Goal: Task Accomplishment & Management: Use online tool/utility

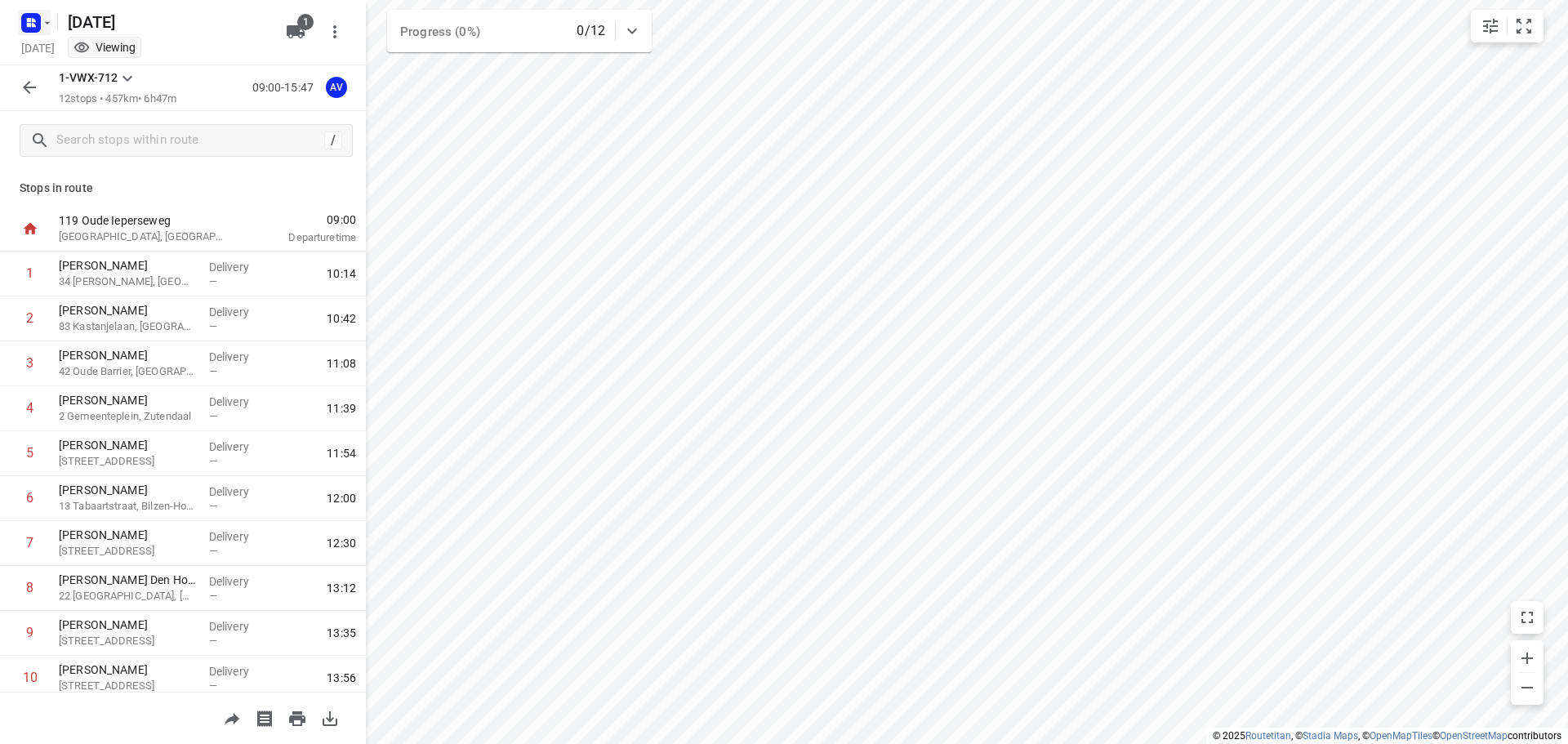
click at [36, 21] on rect "button" at bounding box center [31, 23] width 20 height 20
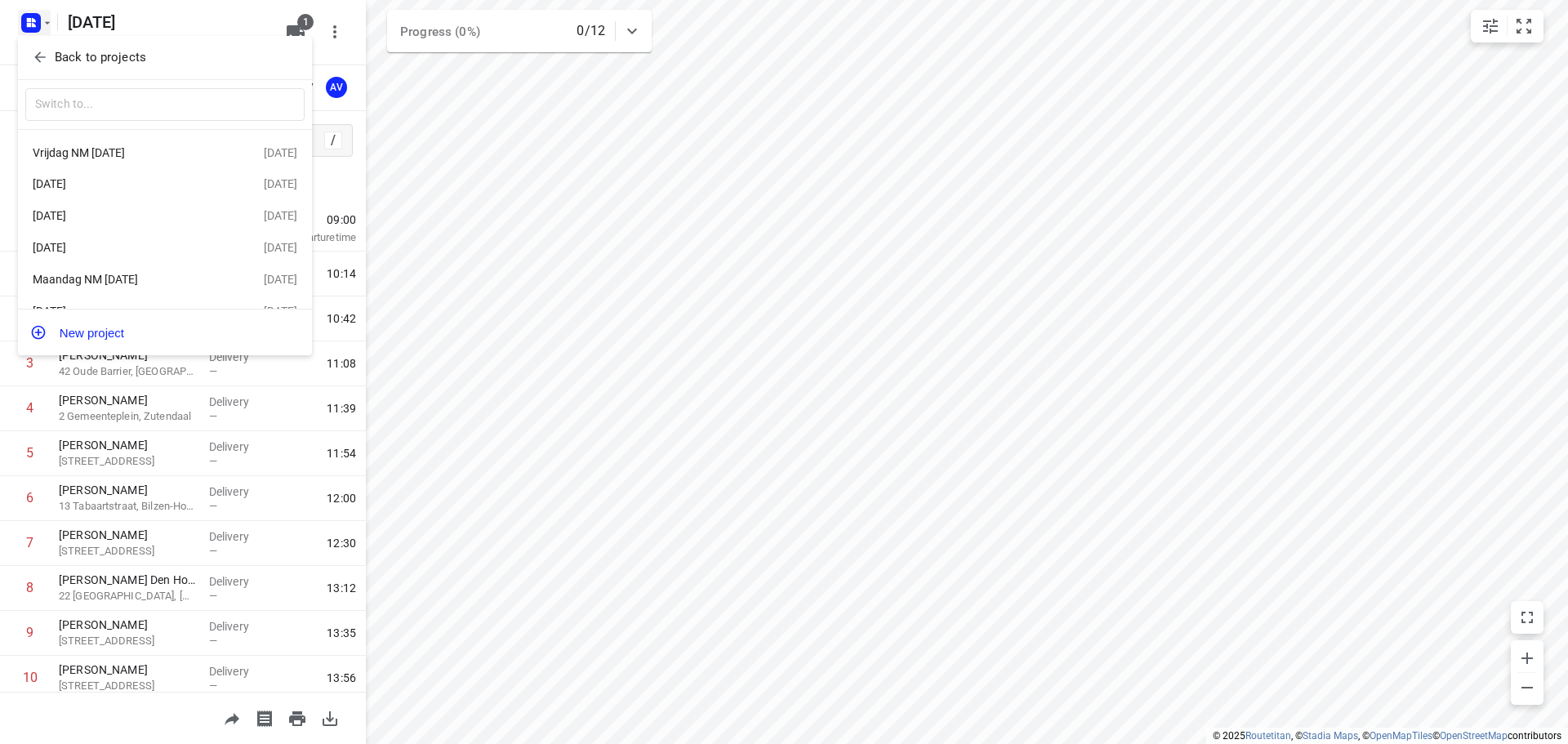
click at [112, 285] on div "Maandag NM [DATE]" at bounding box center [127, 279] width 188 height 13
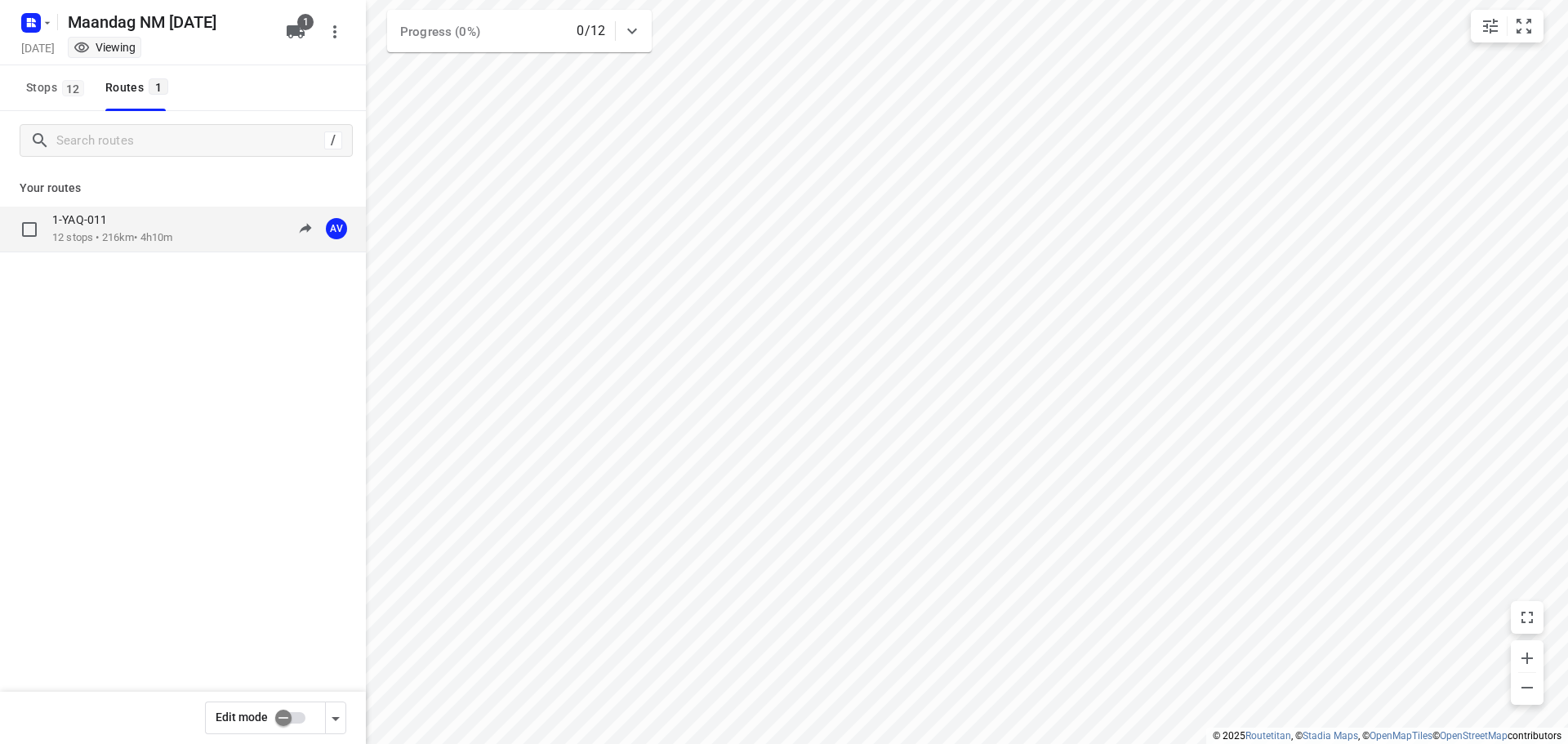
click at [191, 236] on div "1-YAQ-011 12 stops • 216km • 4h10m 13:00-17:09 AV" at bounding box center [210, 229] width 314 height 34
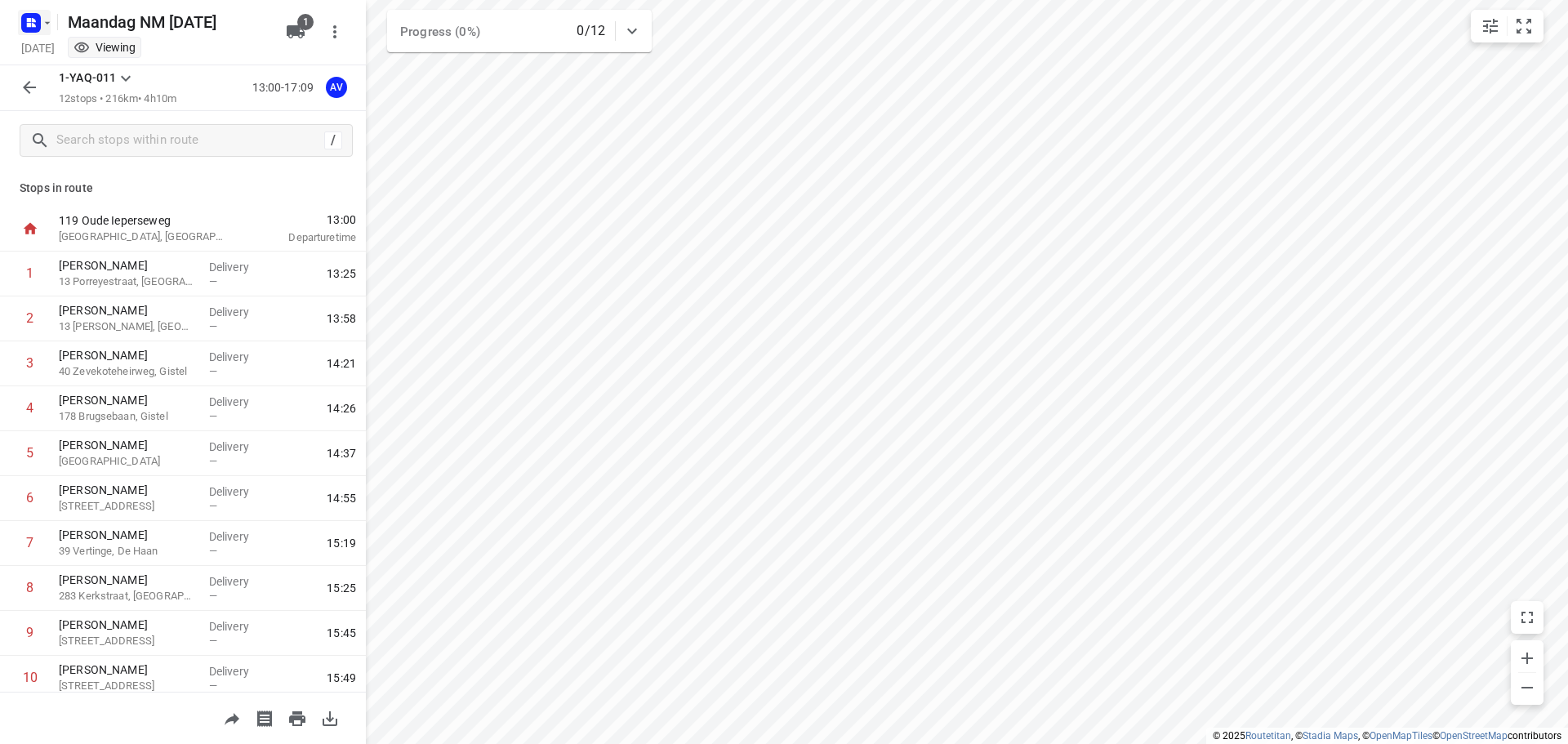
click at [44, 25] on icon "button" at bounding box center [47, 22] width 13 height 13
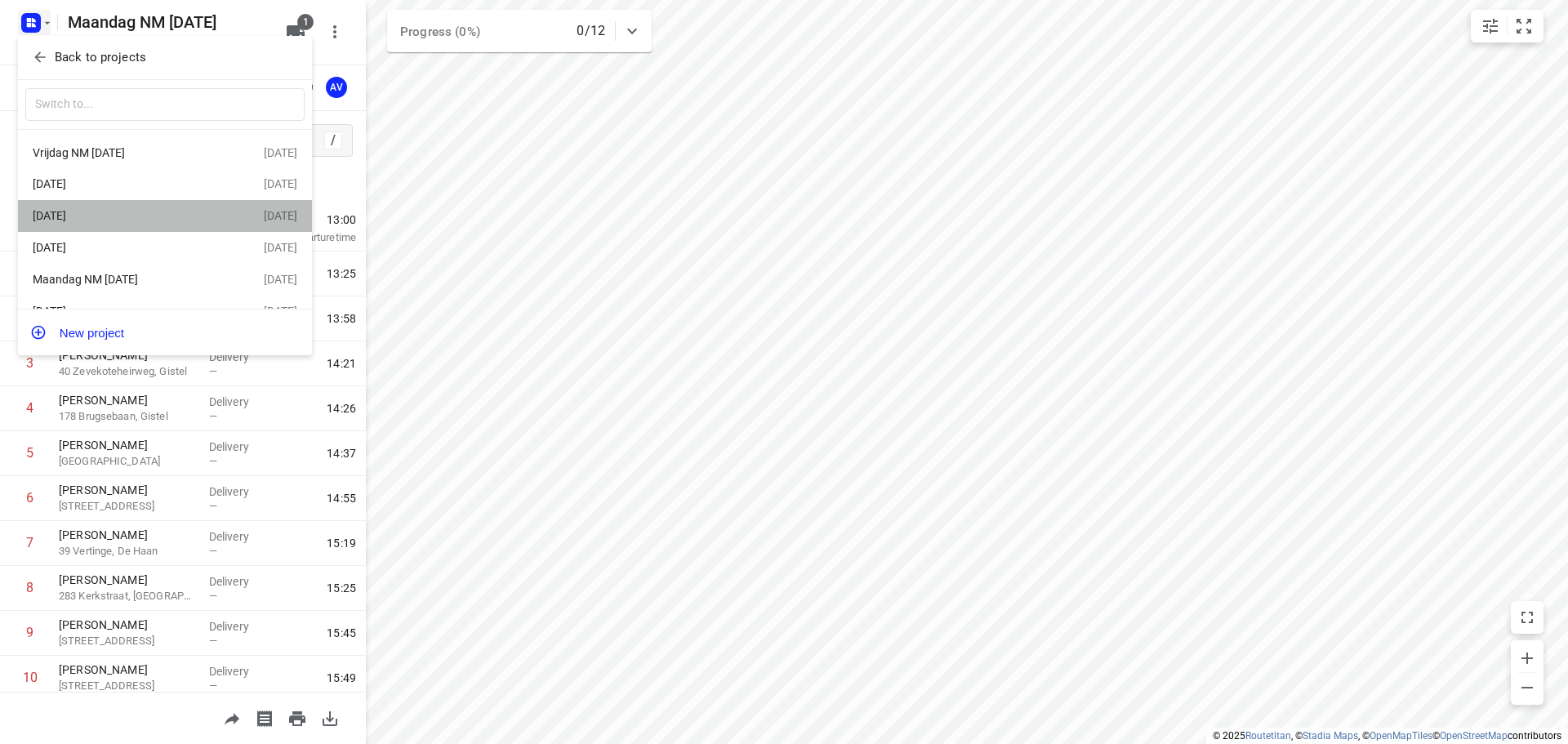
click at [170, 211] on div "[DATE]" at bounding box center [127, 215] width 188 height 13
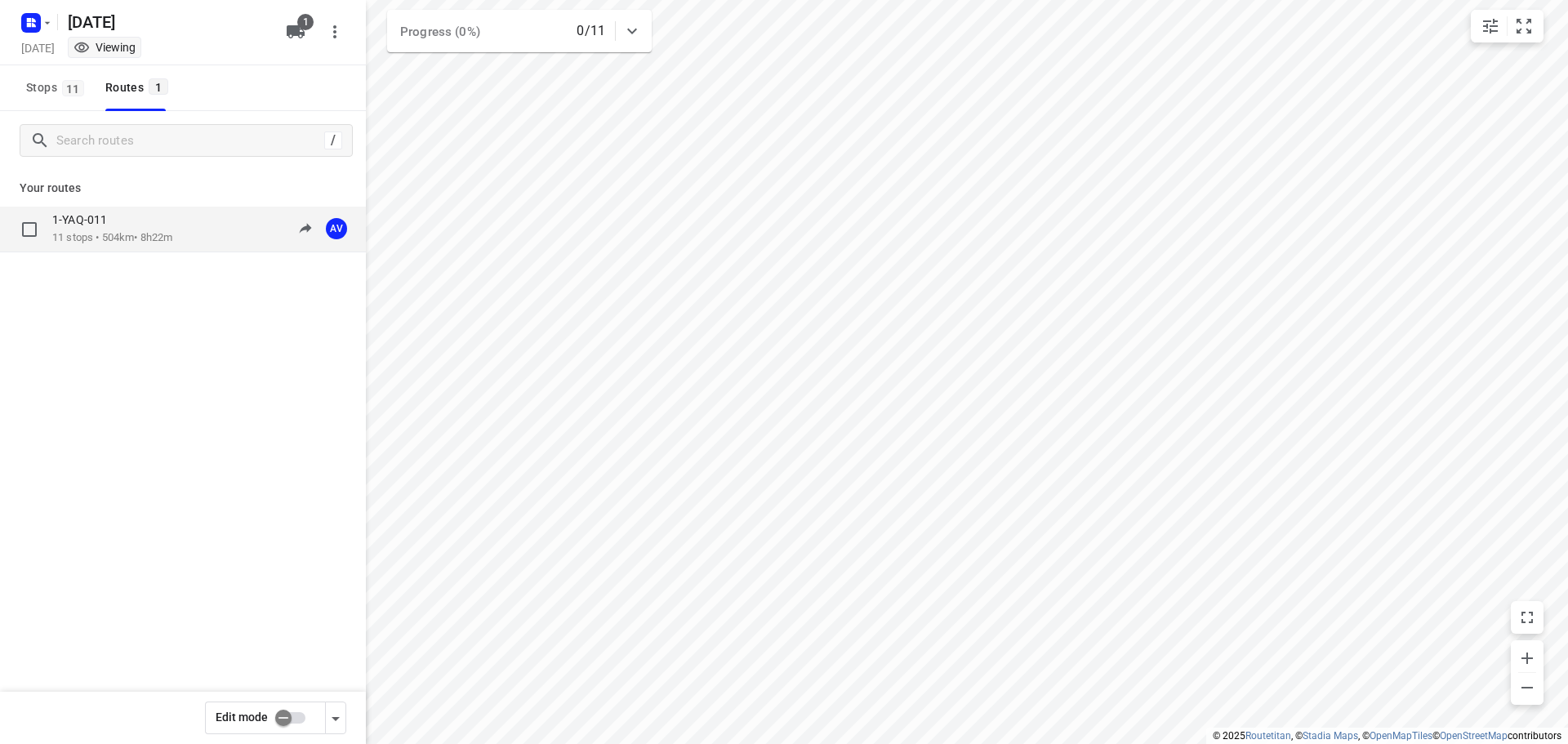
click at [195, 236] on div "1-YAQ-011 11 stops • 504km • 8h22m 09:00-17:22 AV" at bounding box center [210, 229] width 314 height 34
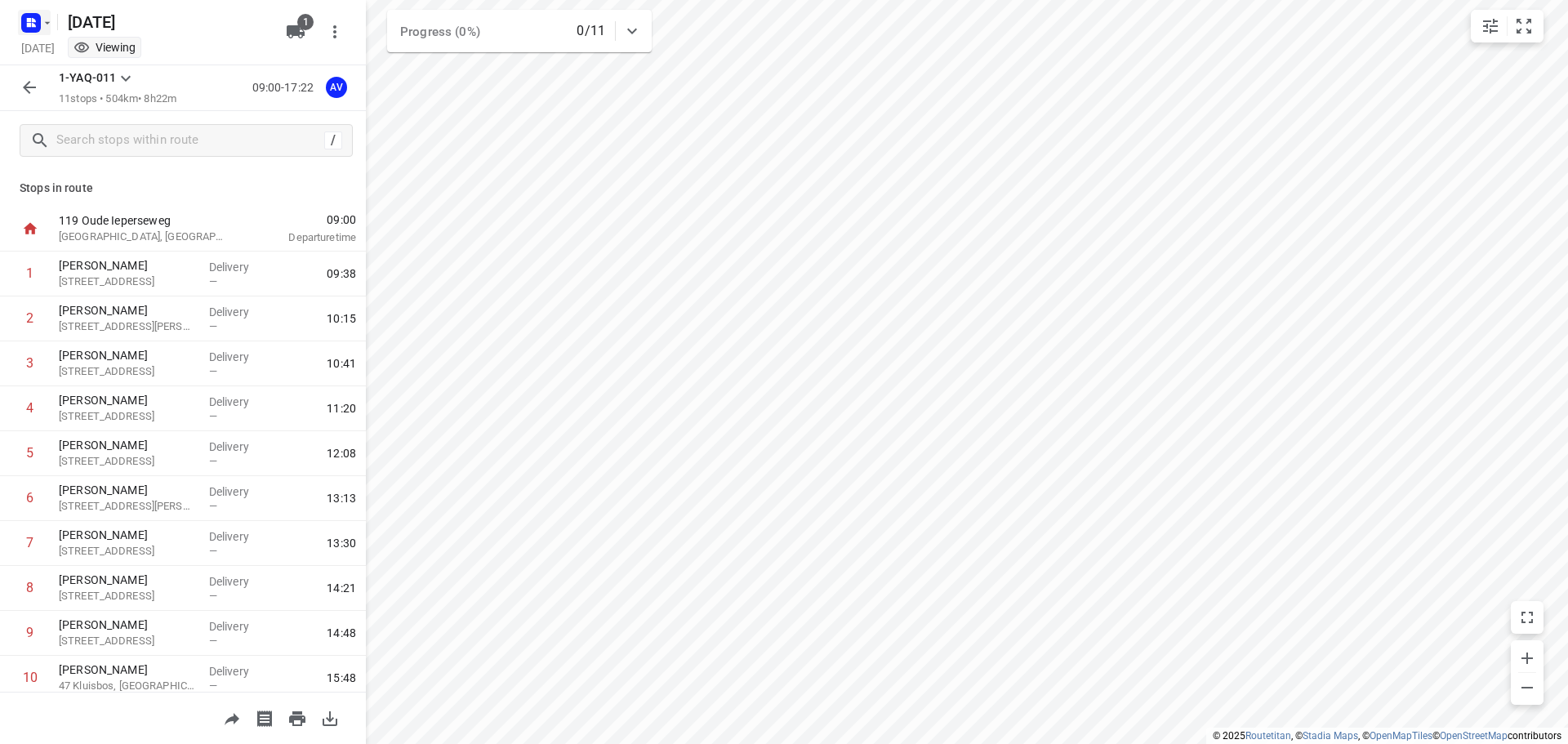
click at [34, 19] on icon "button" at bounding box center [30, 22] width 26 height 26
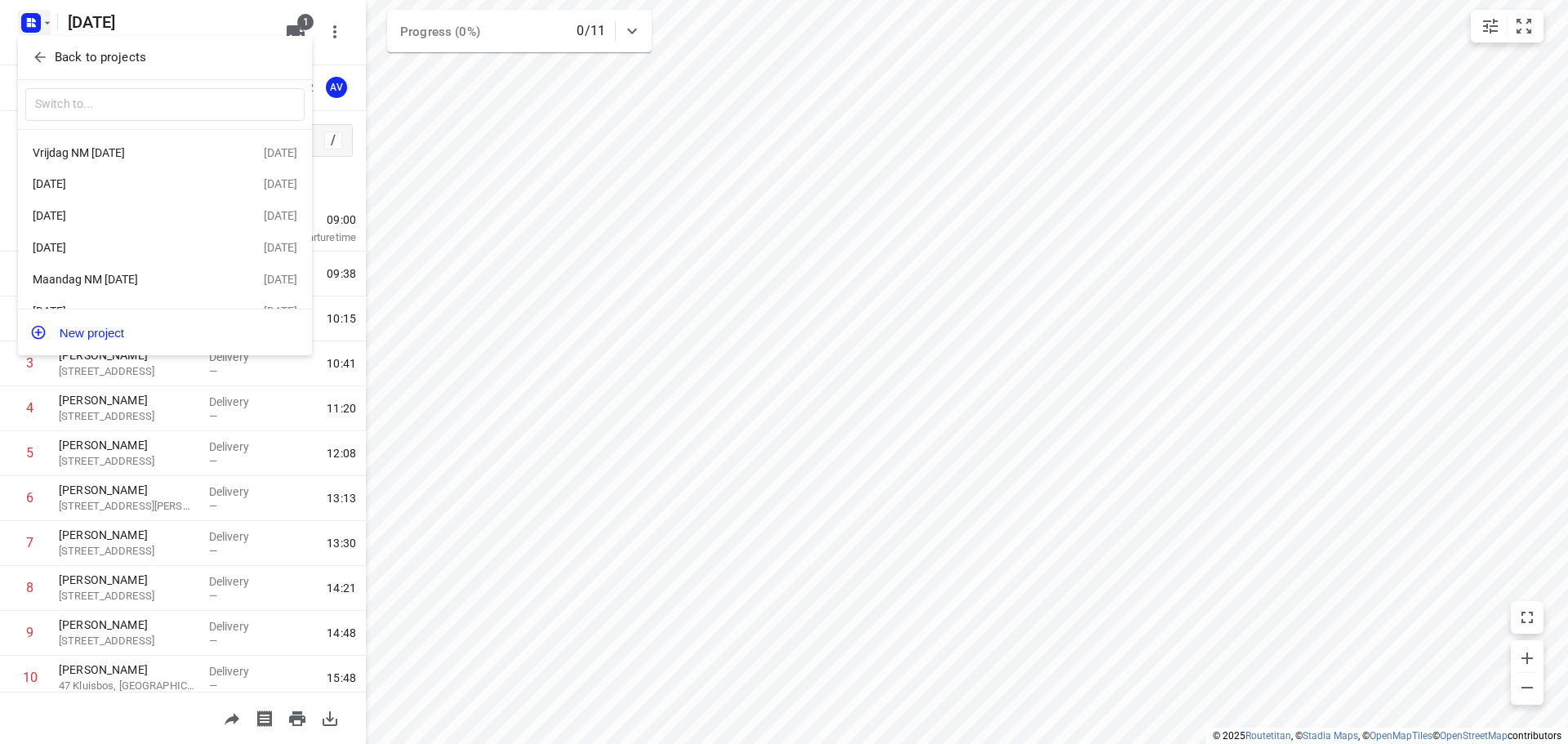
click at [119, 247] on div "[DATE]" at bounding box center [127, 247] width 188 height 13
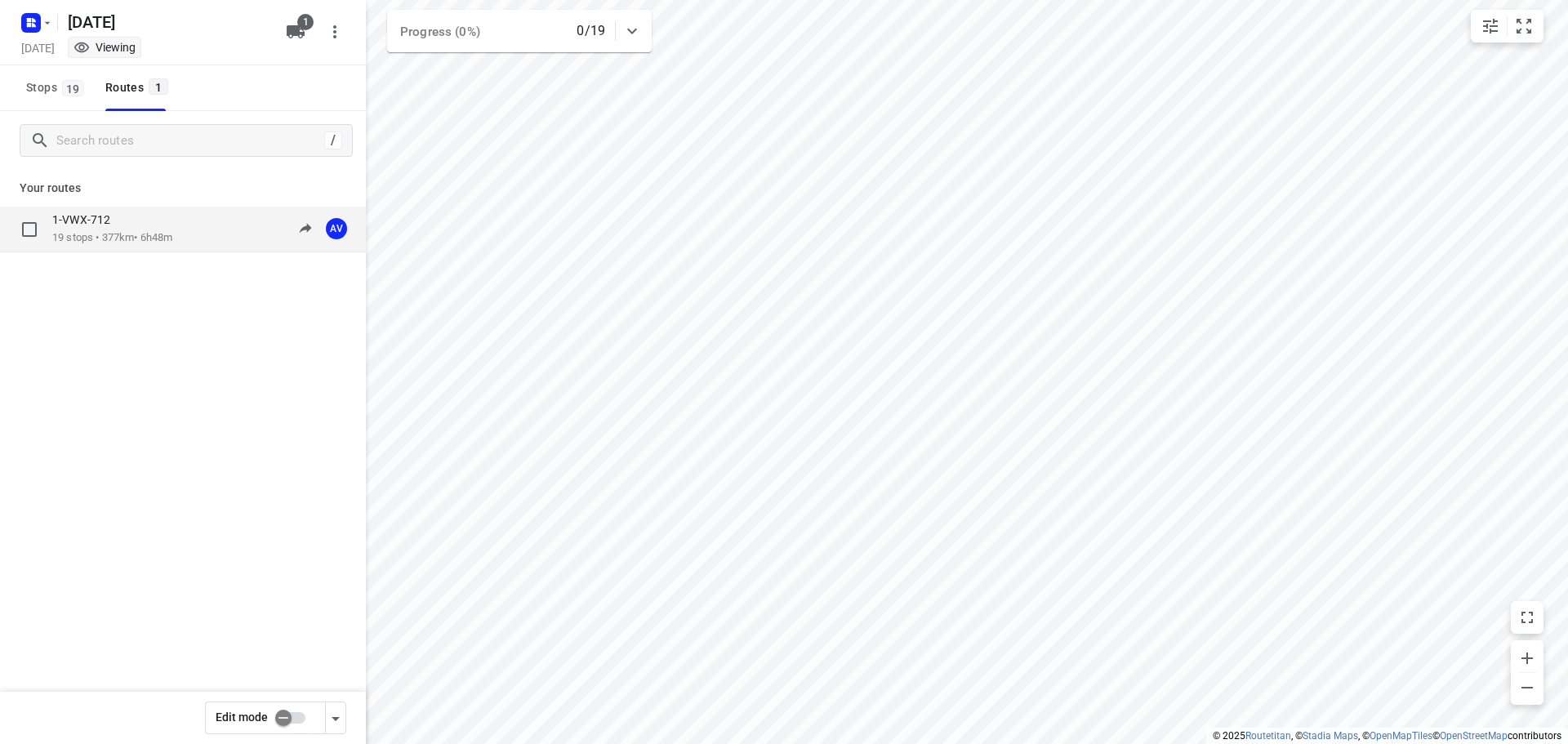
click at [197, 229] on div "1-VWX-712 19 stops • 377km • 6h48m 09:00-15:48 AV" at bounding box center [210, 229] width 314 height 34
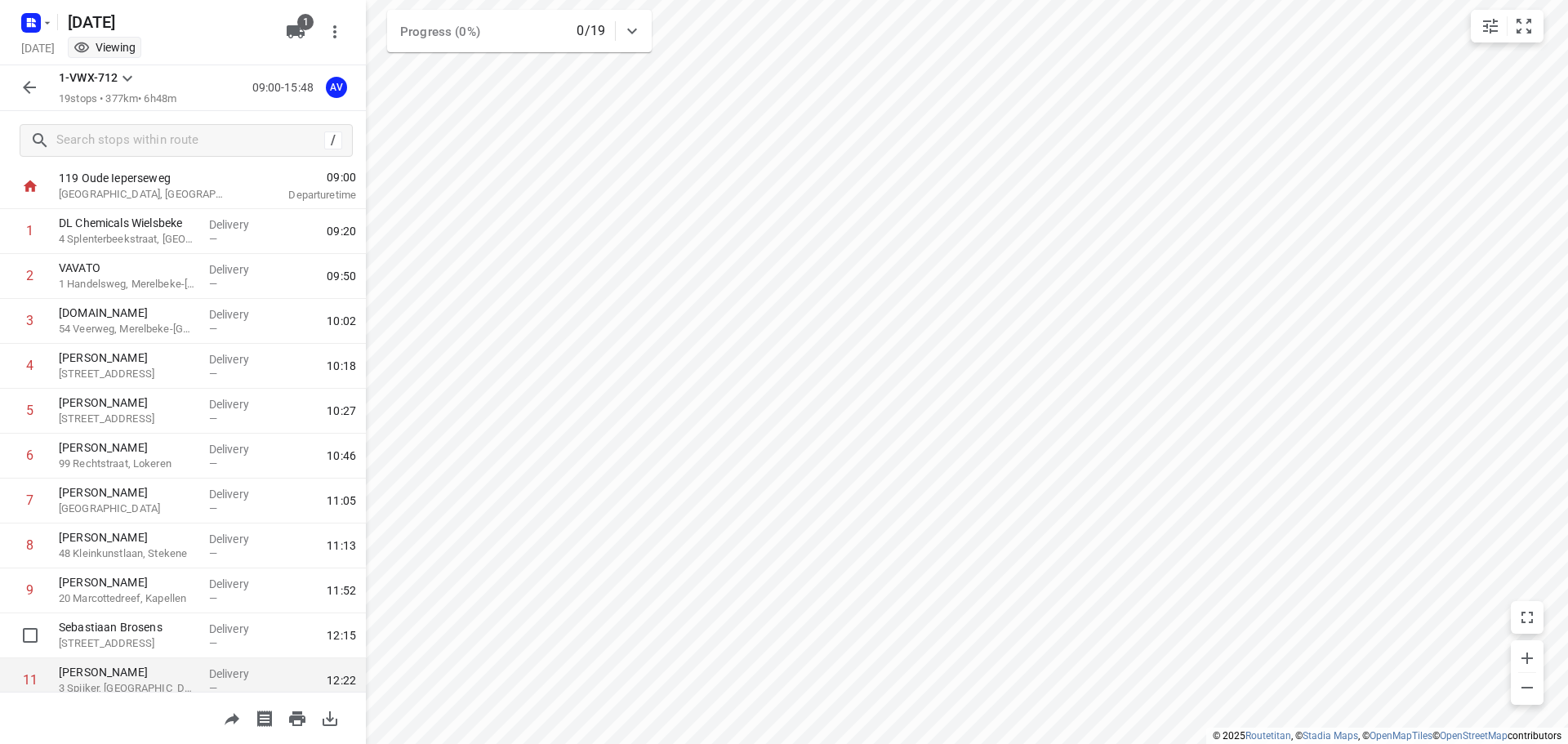
scroll to position [82, 0]
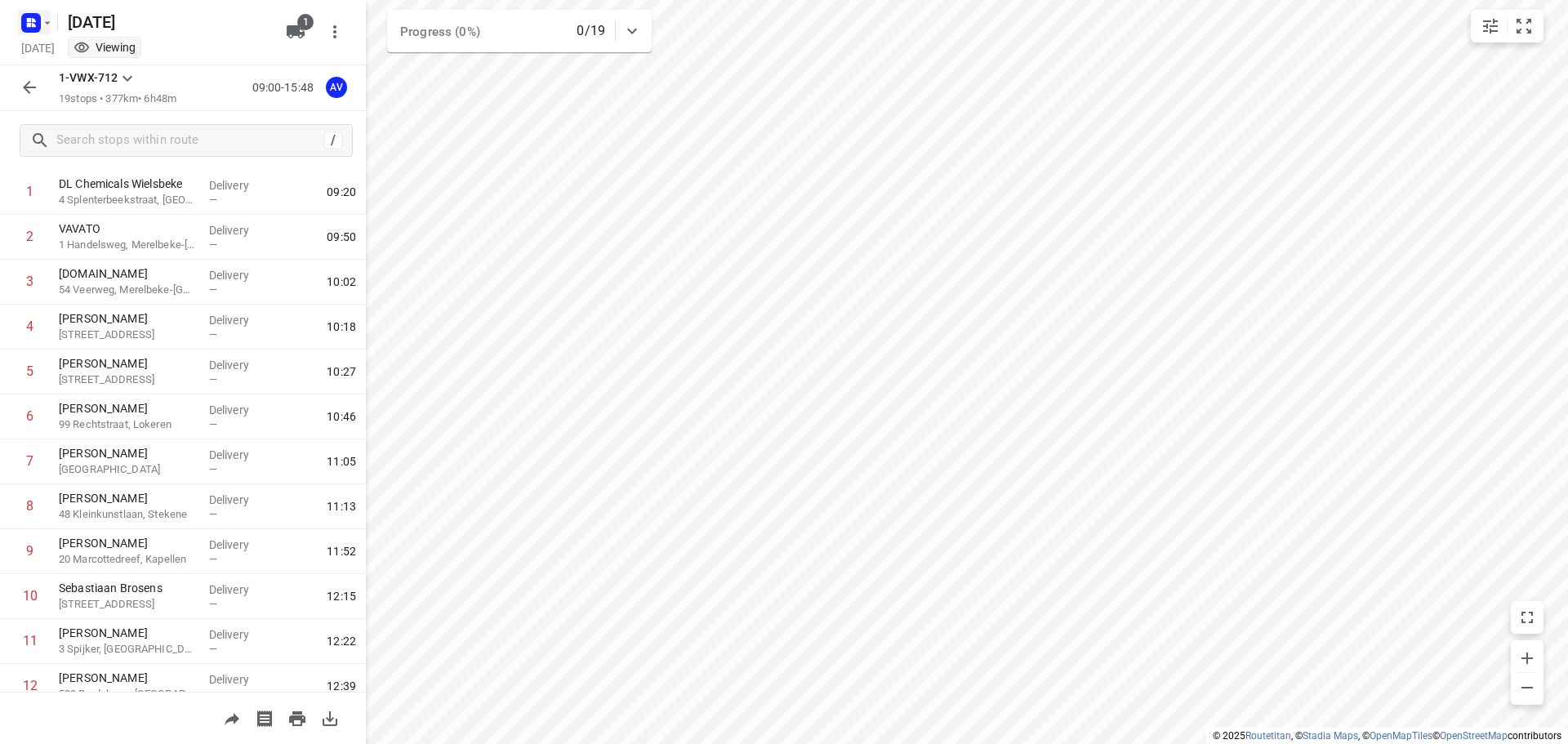
click at [38, 12] on icon "button" at bounding box center [30, 22] width 26 height 26
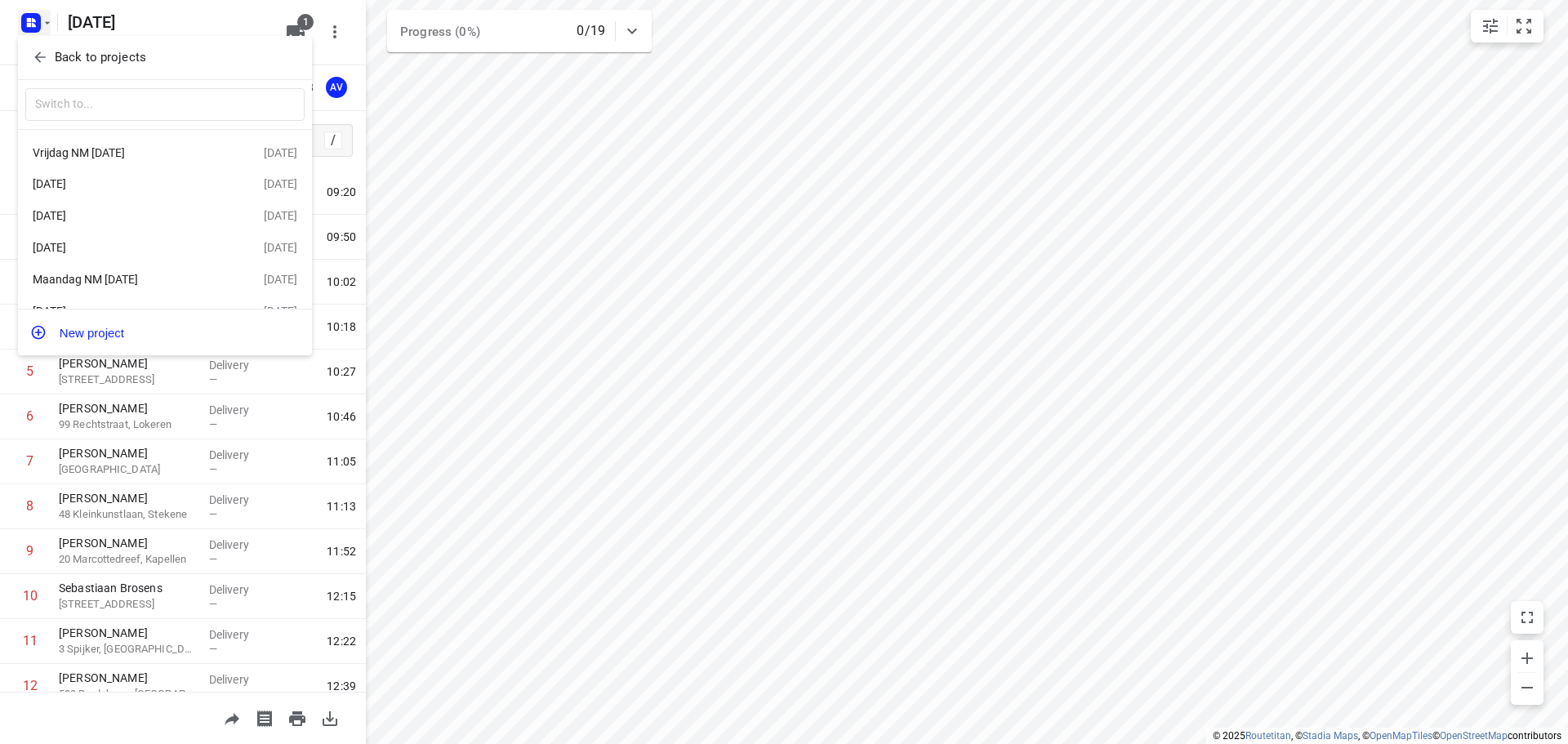
click at [125, 189] on div "[DATE]" at bounding box center [127, 184] width 188 height 13
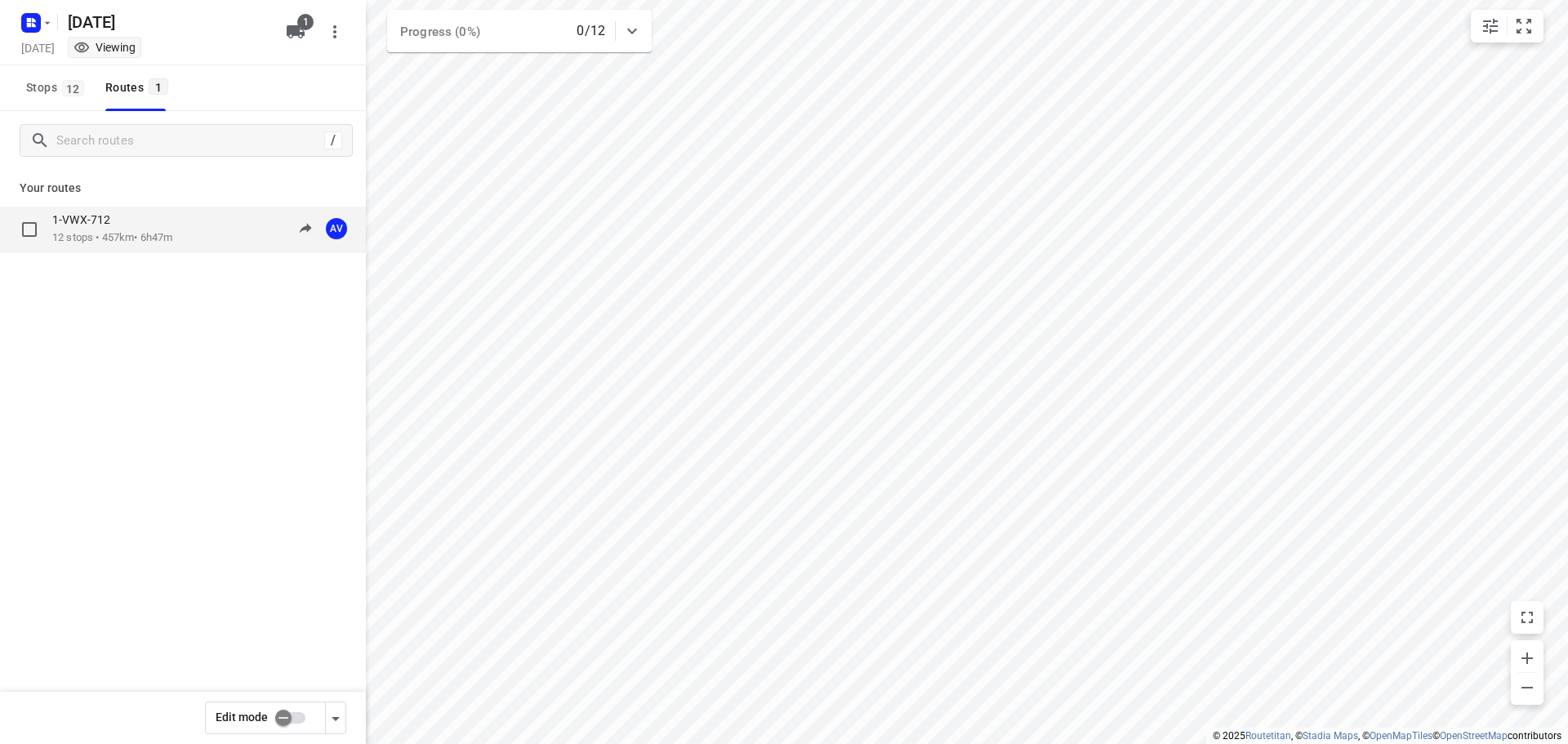
click at [189, 236] on div "1-VWX-712 12 stops • 457km • 6h47m 09:00-15:47 AV" at bounding box center [210, 229] width 314 height 34
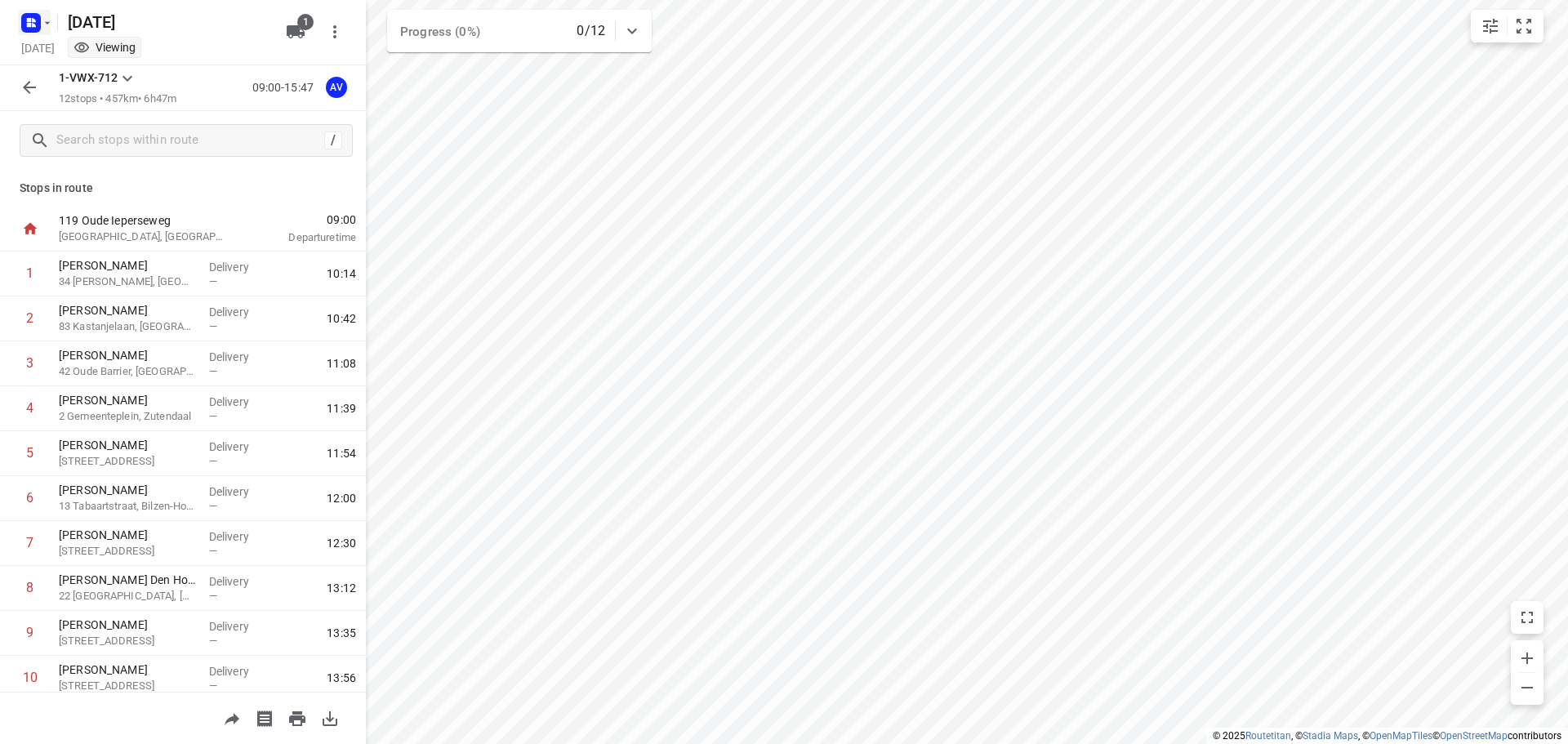
click at [41, 21] on icon "button" at bounding box center [47, 22] width 13 height 13
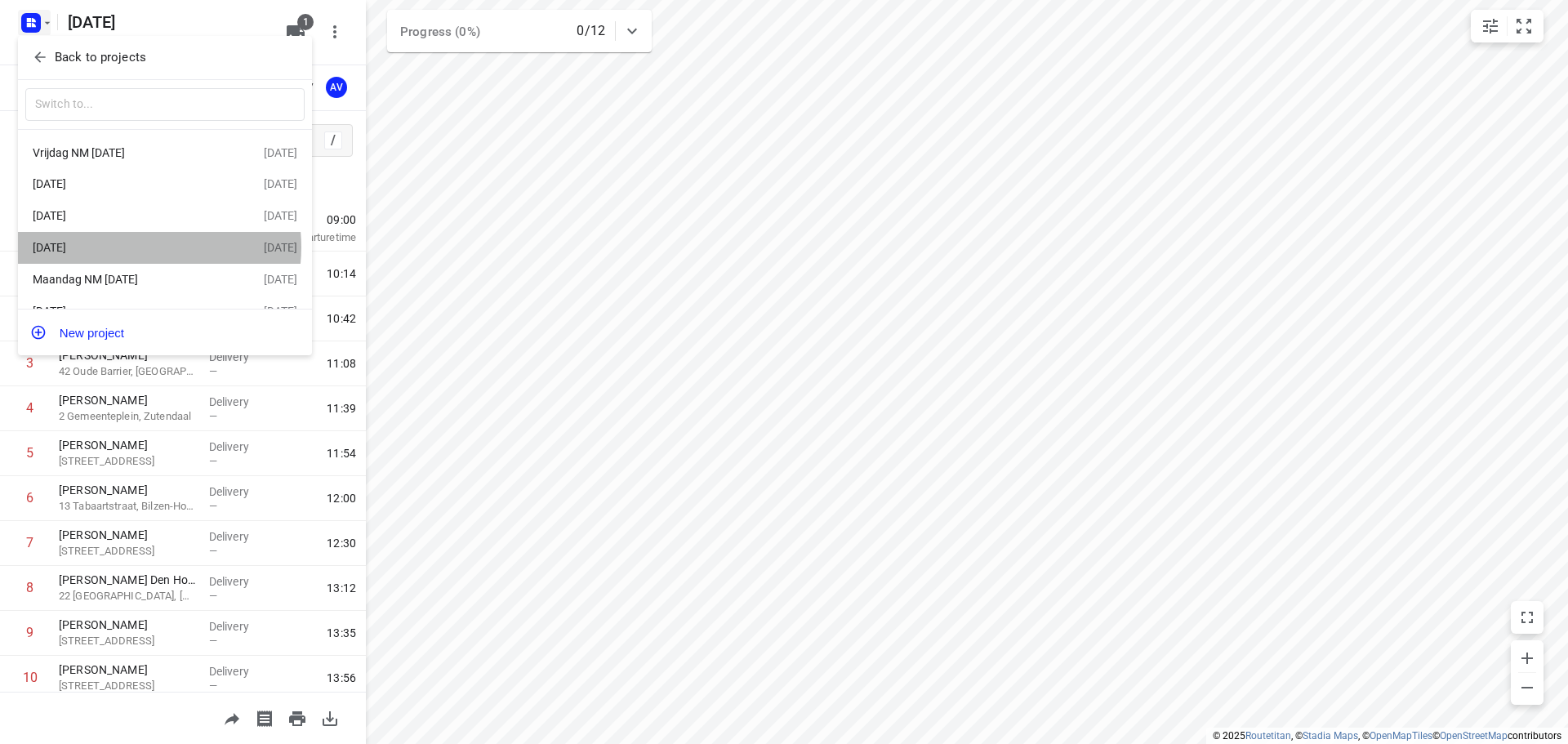
click at [147, 250] on div "[DATE]" at bounding box center [127, 247] width 188 height 13
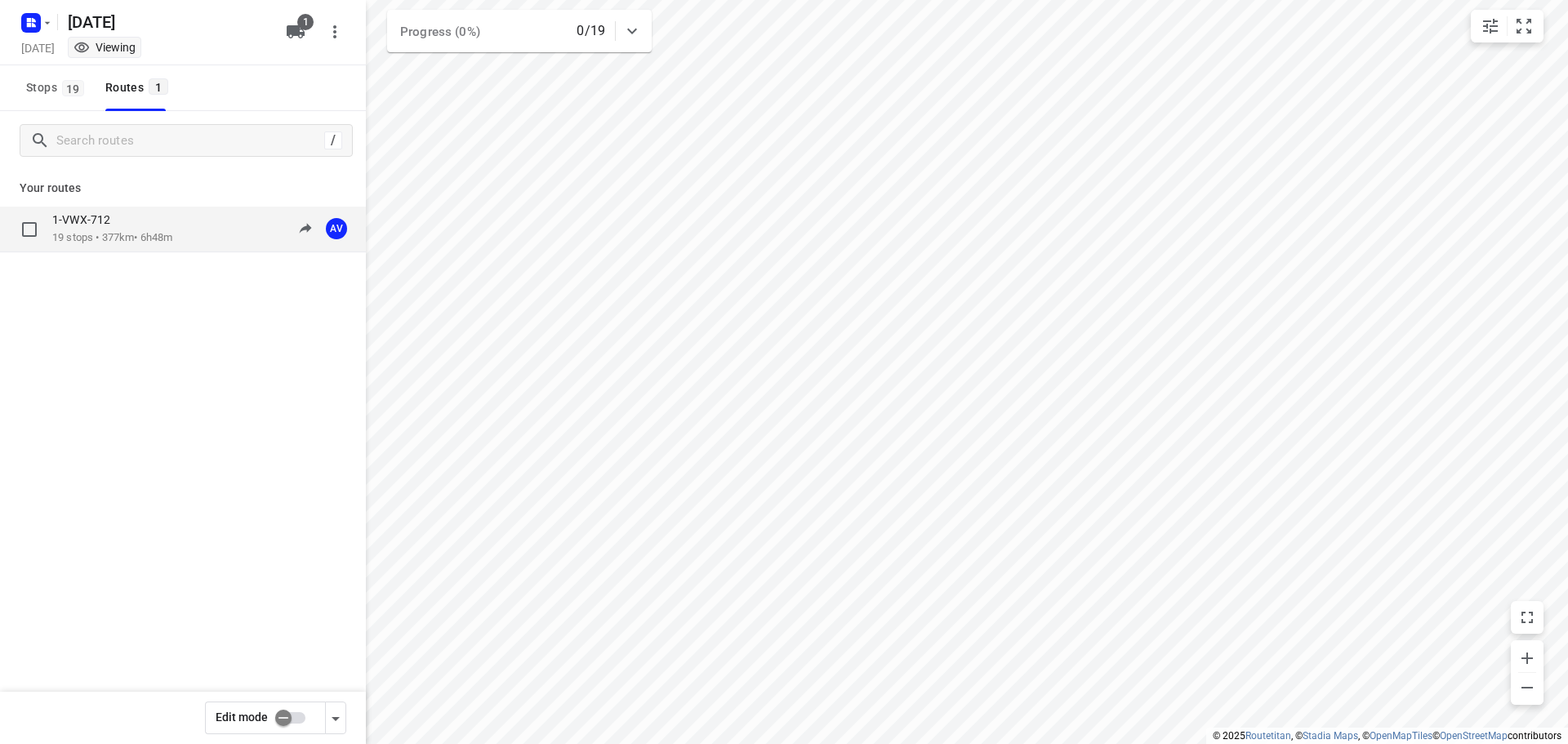
click at [197, 228] on div "1-VWX-712 19 stops • 377km • 6h48m 09:00-15:48 AV" at bounding box center [210, 229] width 314 height 34
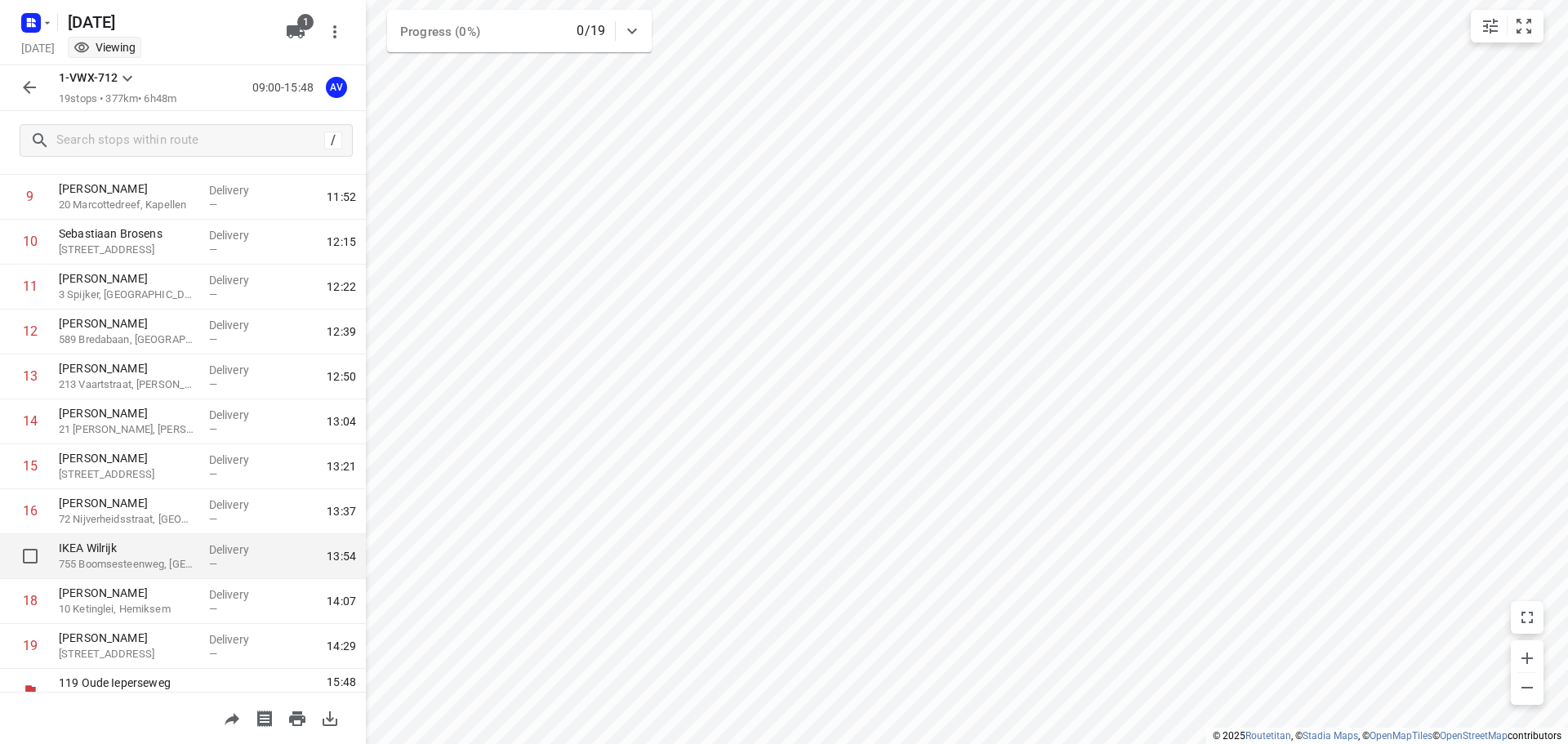
scroll to position [459, 0]
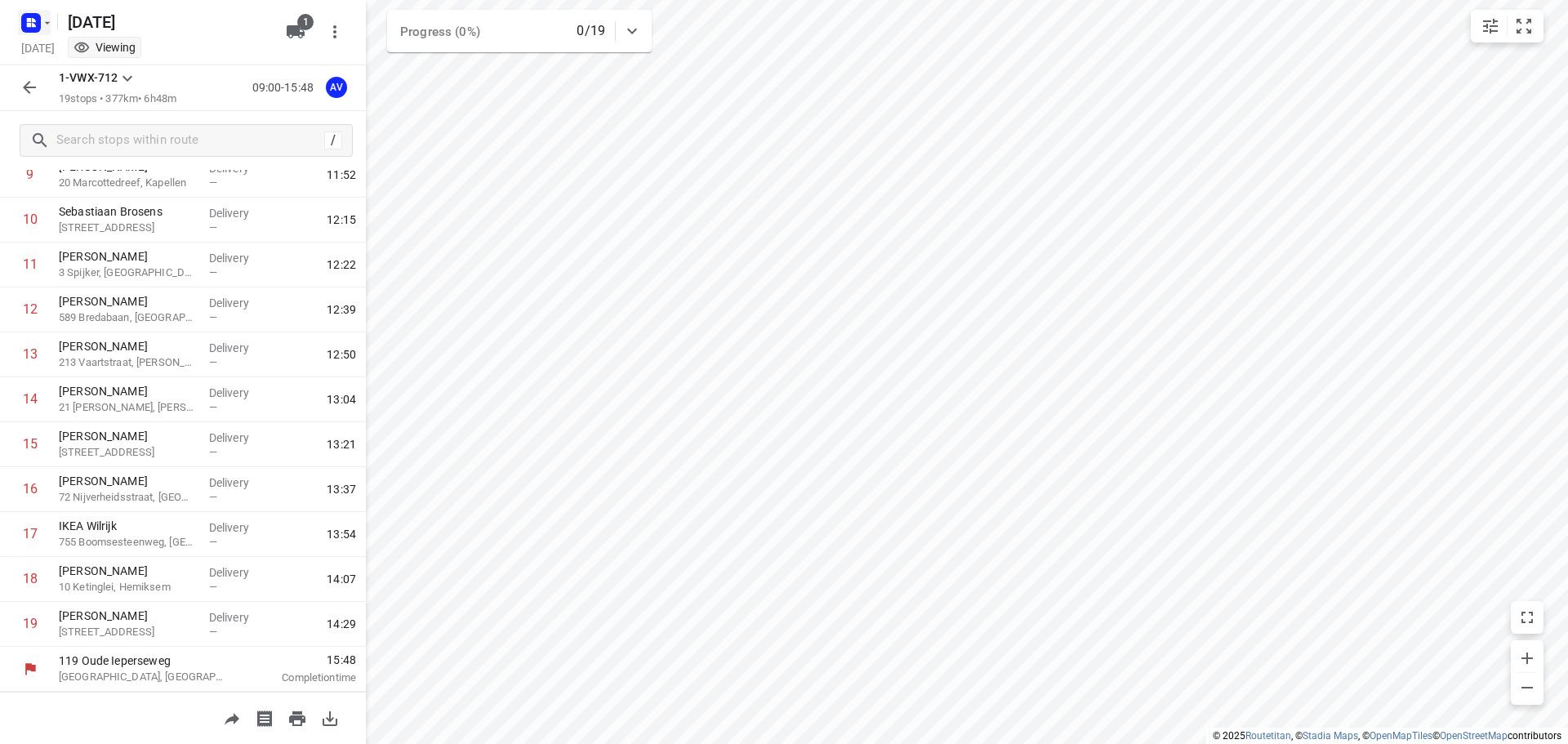
click at [44, 21] on icon "button" at bounding box center [47, 22] width 13 height 13
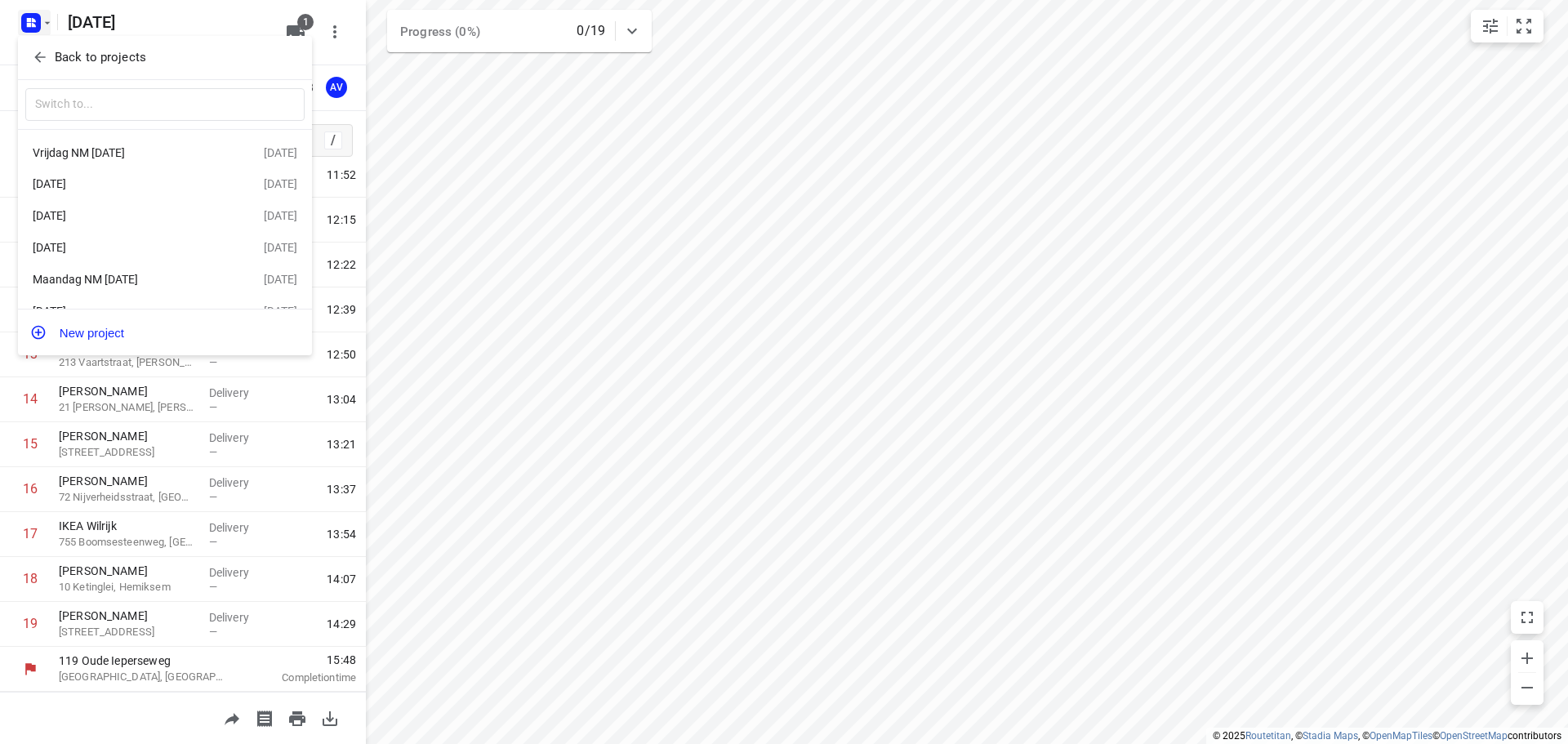
click at [161, 156] on div "Vrijdag NM [DATE]" at bounding box center [127, 153] width 188 height 13
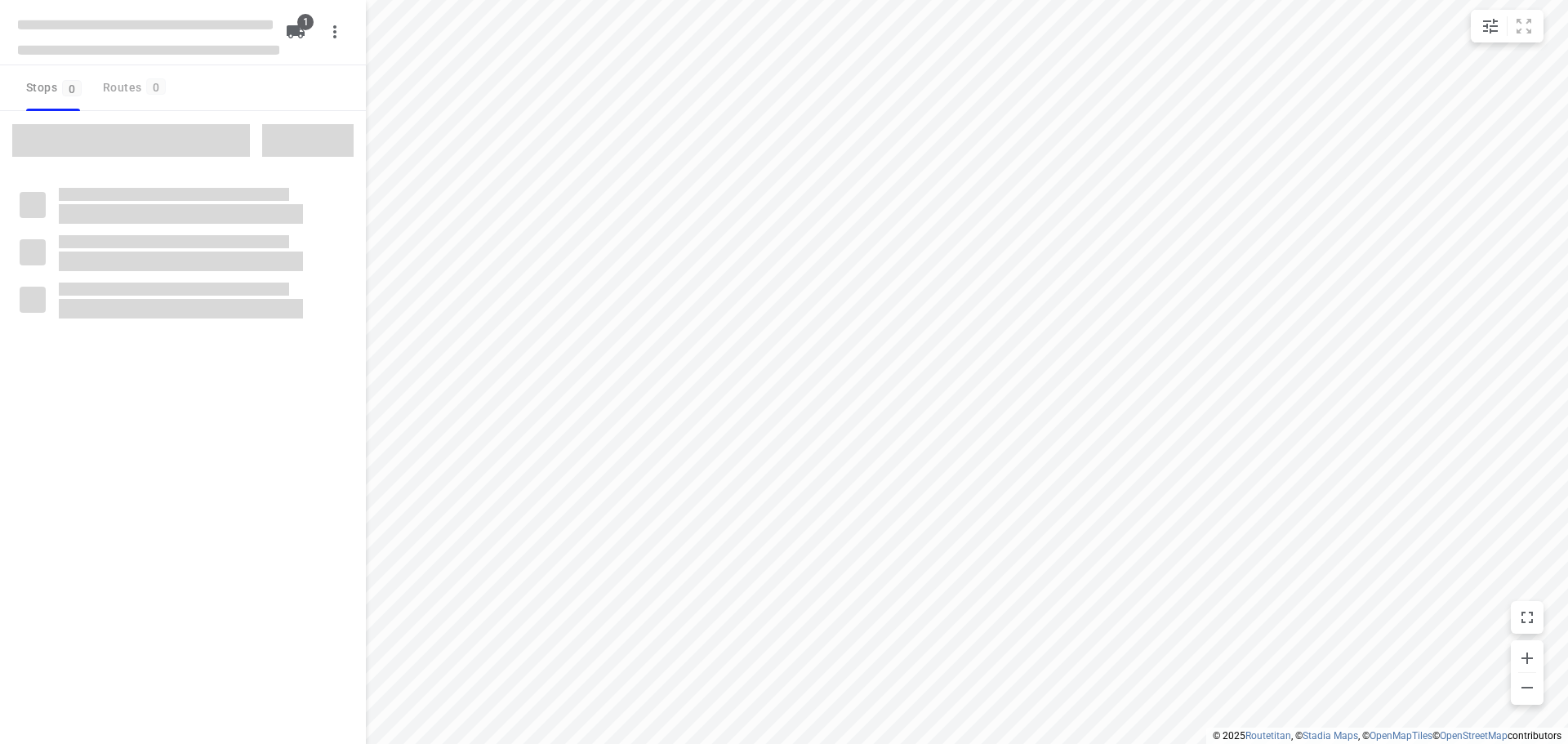
type input "distance"
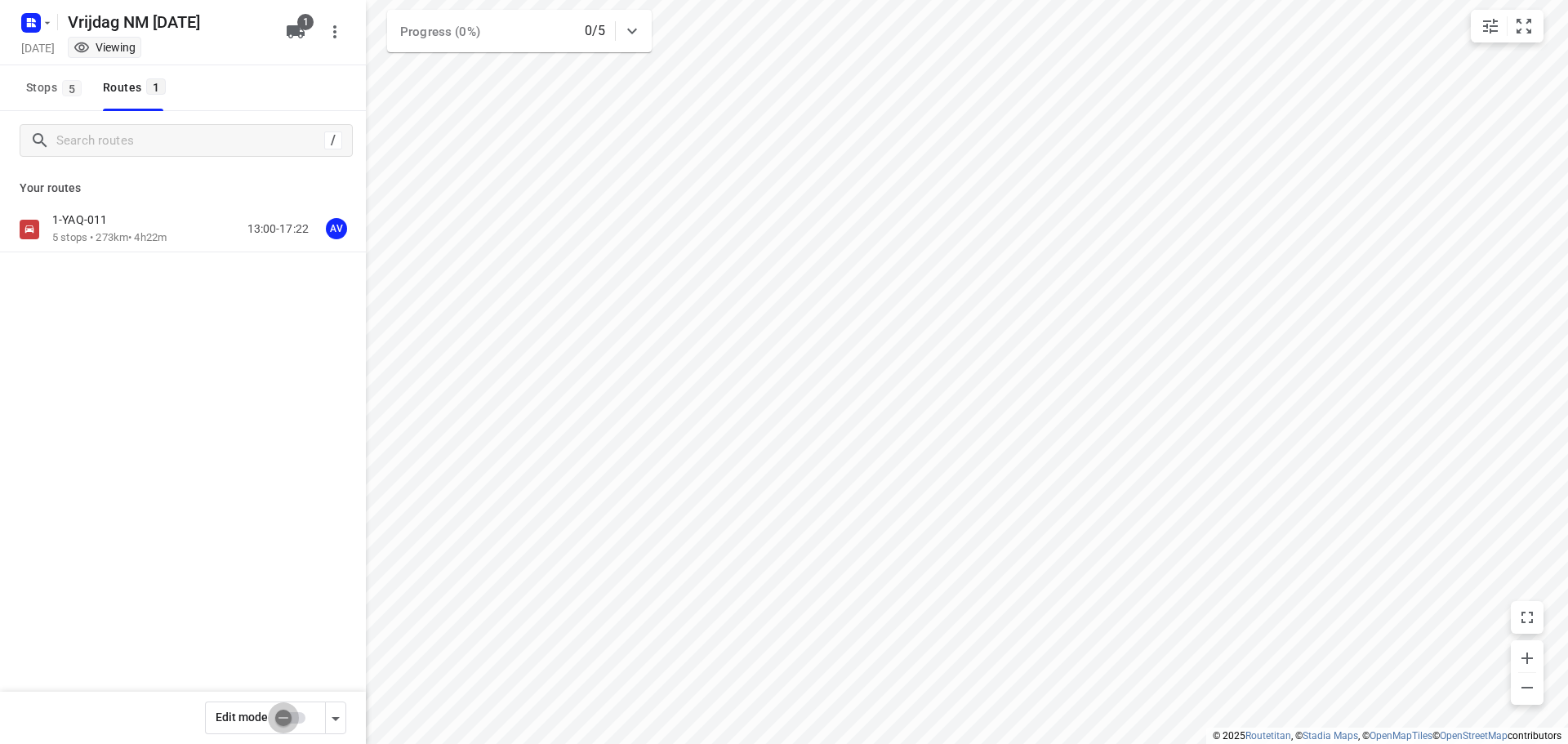
click at [295, 715] on input "checkbox" at bounding box center [284, 718] width 93 height 31
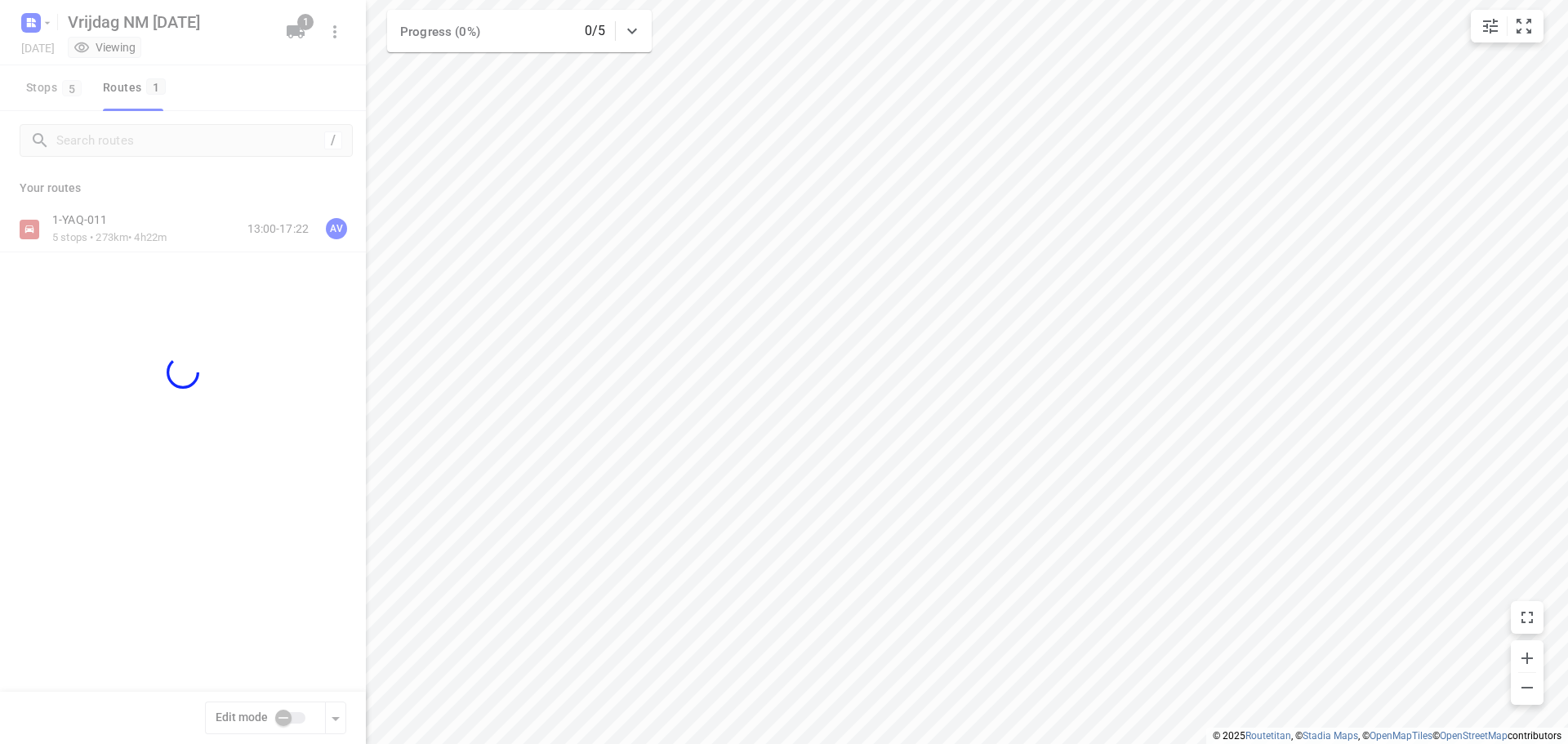
checkbox input "true"
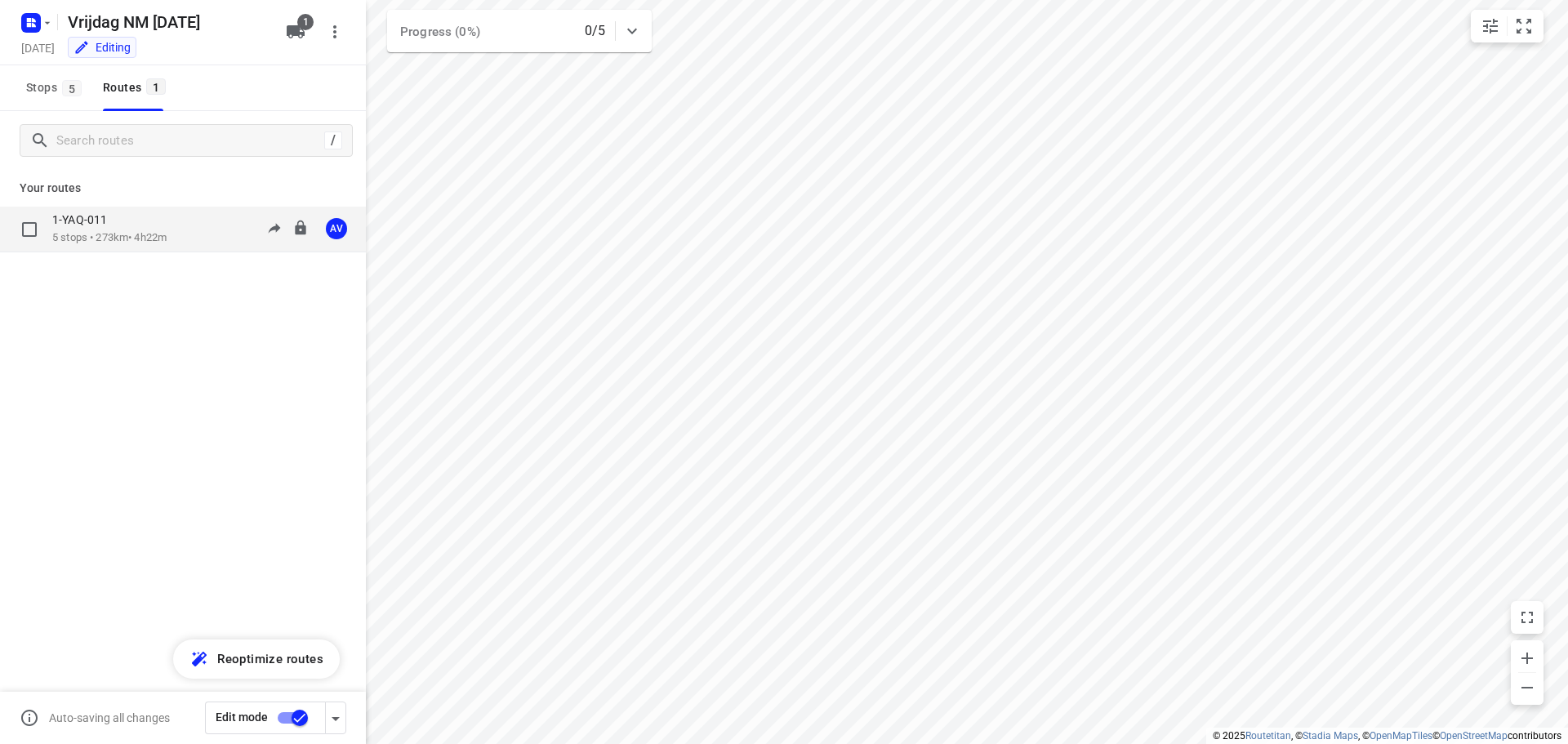
click at [179, 229] on div "1-YAQ-011 5 stops • 273km • 4h22m 13:00-17:22 AV" at bounding box center [210, 229] width 314 height 34
